Goal: Transaction & Acquisition: Subscribe to service/newsletter

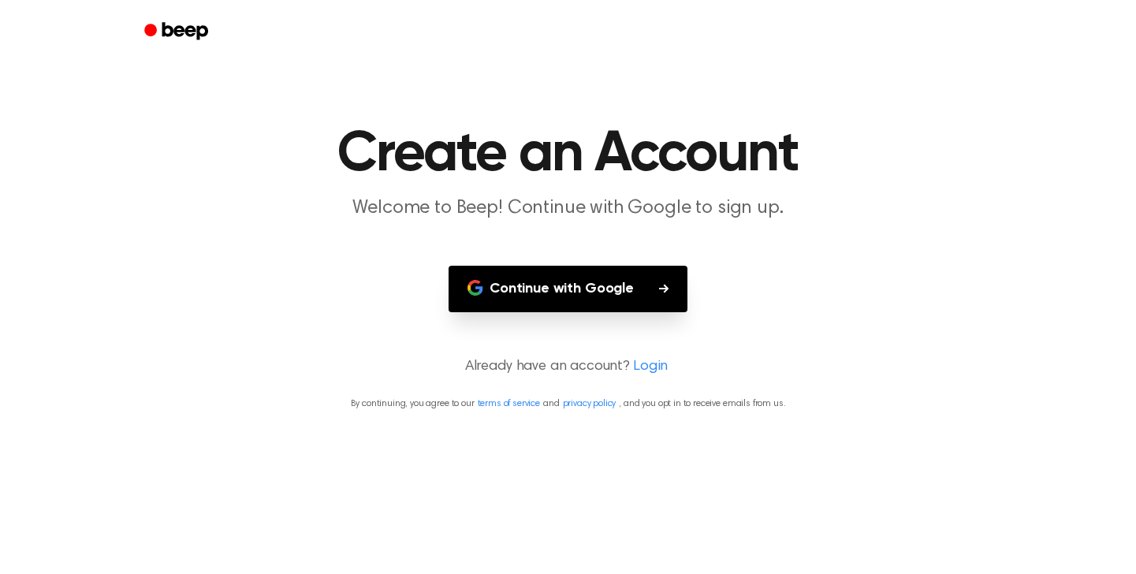
click at [559, 294] on button "Continue with Google" at bounding box center [568, 289] width 239 height 47
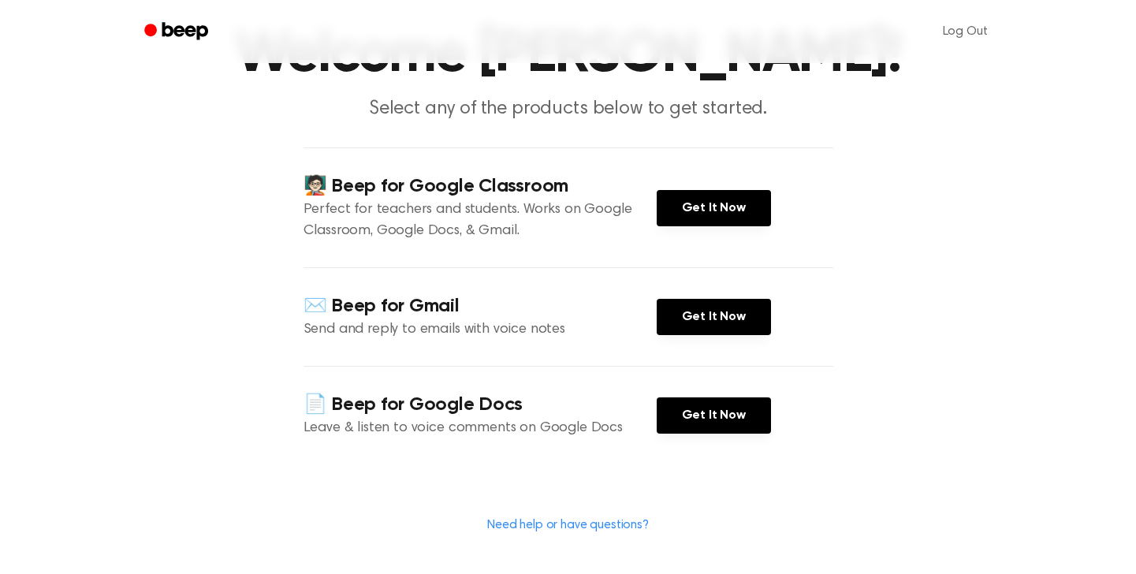
scroll to position [98, 0]
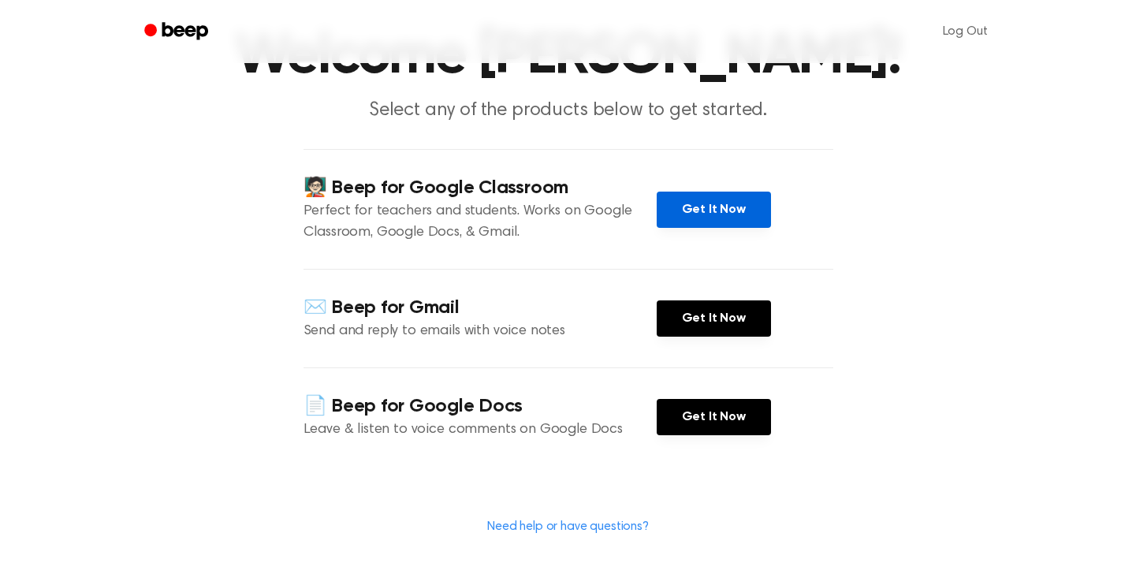
click at [740, 214] on link "Get It Now" at bounding box center [714, 210] width 114 height 36
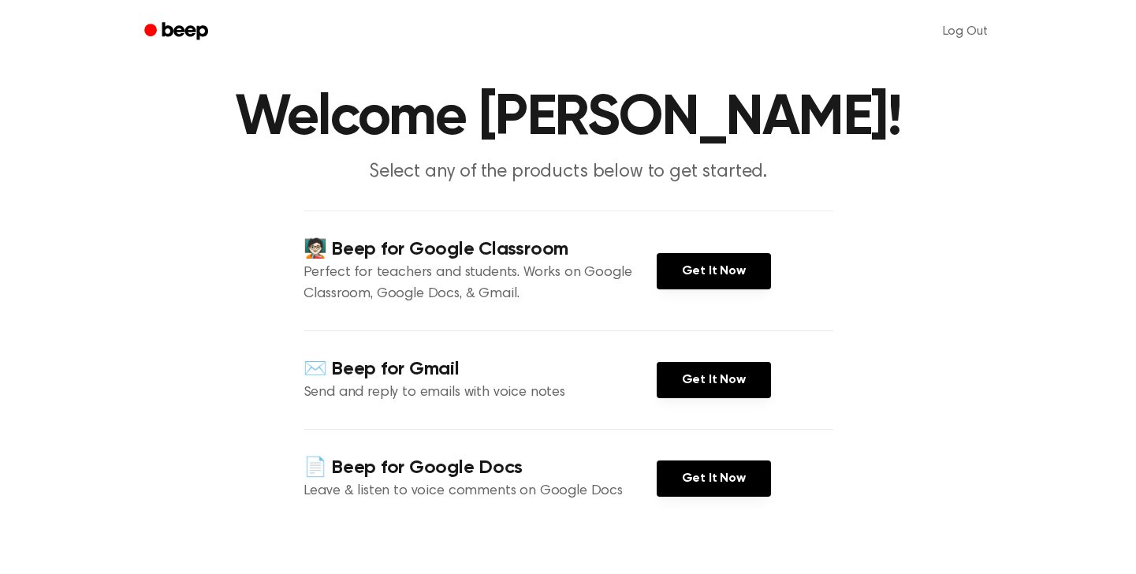
scroll to position [0, 0]
